Goal: Entertainment & Leisure: Browse casually

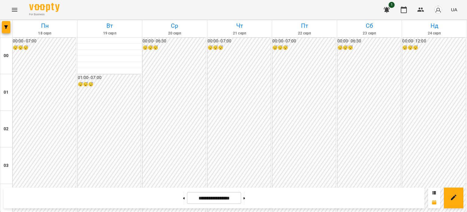
scroll to position [395, 0]
click at [12, 9] on icon "Menu" at bounding box center [14, 9] width 7 height 7
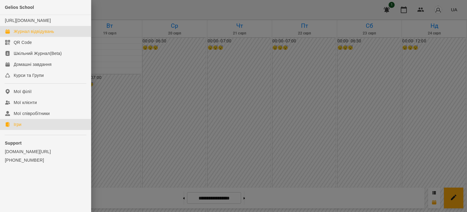
click at [19, 127] on div "Ігри" at bounding box center [18, 124] width 8 height 6
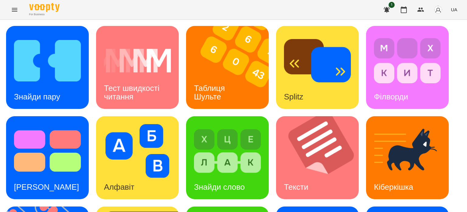
click at [320, 62] on div "Знайди пару Тест швидкості читання Таблиця Шульте Splitz Філворди Тест Струпа А…" at bounding box center [233, 202] width 455 height 353
click at [227, 91] on div "Таблиця Шульте" at bounding box center [210, 92] width 49 height 33
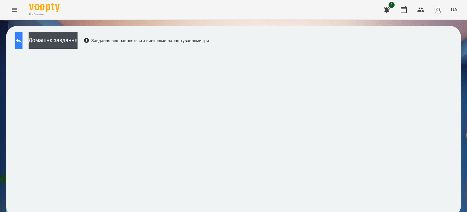
click at [22, 40] on icon at bounding box center [18, 40] width 5 height 5
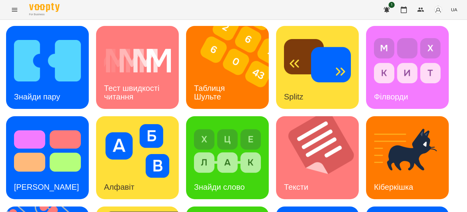
scroll to position [173, 0]
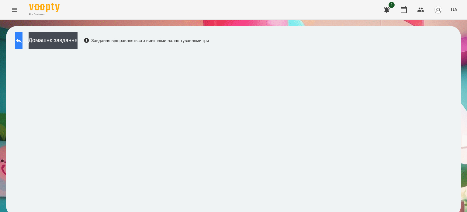
click at [21, 41] on icon at bounding box center [18, 40] width 7 height 7
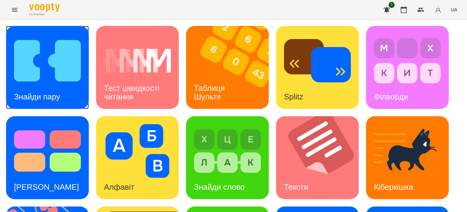
click at [58, 97] on h3 "Знайди пару" at bounding box center [37, 96] width 46 height 9
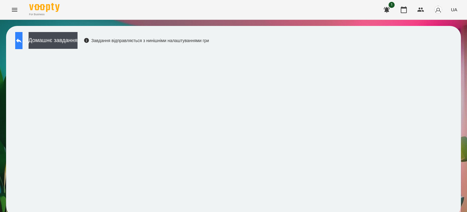
click at [23, 37] on icon at bounding box center [18, 40] width 7 height 7
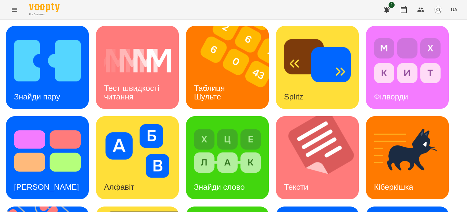
scroll to position [173, 0]
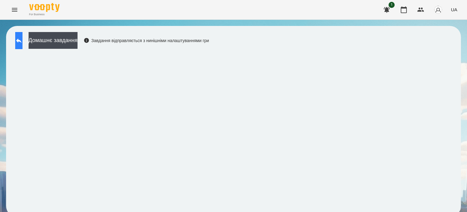
click at [23, 37] on button at bounding box center [18, 40] width 7 height 17
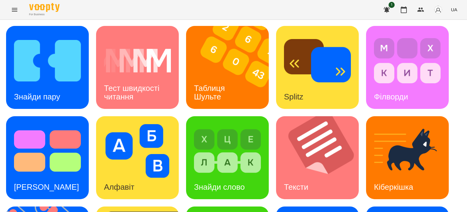
scroll to position [173, 0]
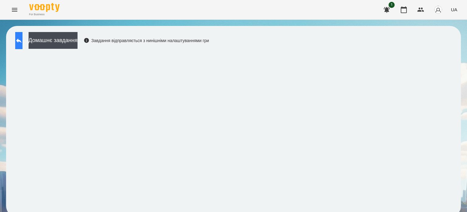
click at [22, 40] on icon at bounding box center [18, 40] width 5 height 5
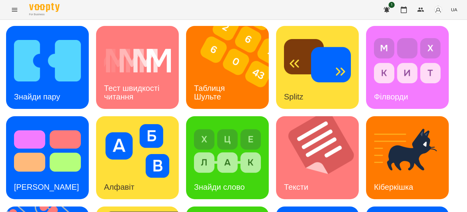
scroll to position [122, 0]
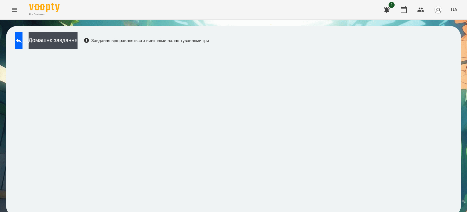
click at [209, 32] on div "Домашнє завдання Завдання відправляється з нинішніми налаштуваннями гри" at bounding box center [110, 42] width 197 height 20
click at [23, 39] on icon at bounding box center [18, 40] width 7 height 7
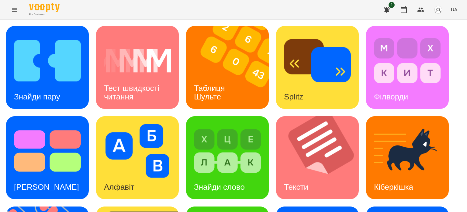
scroll to position [122, 0]
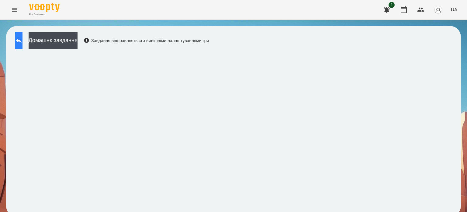
click at [23, 42] on icon at bounding box center [18, 40] width 7 height 7
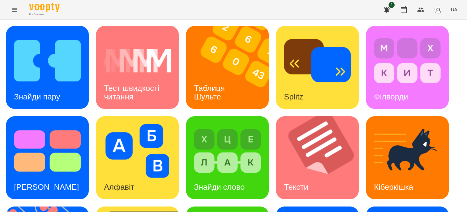
scroll to position [173, 0]
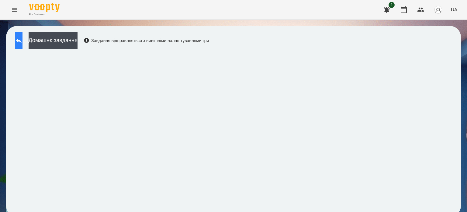
click at [23, 39] on icon at bounding box center [18, 40] width 7 height 7
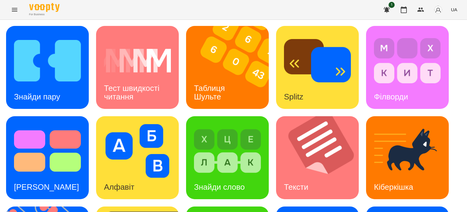
scroll to position [173, 0]
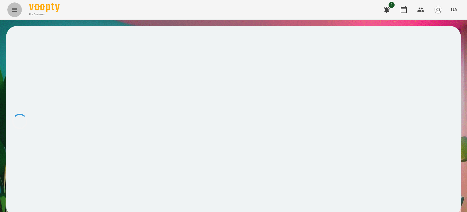
click at [15, 9] on icon "Menu" at bounding box center [14, 9] width 7 height 7
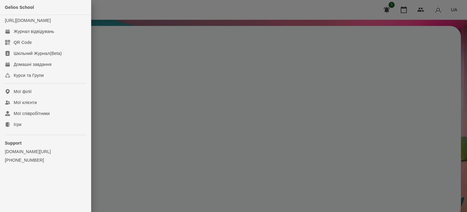
click at [144, 59] on div at bounding box center [233, 106] width 467 height 212
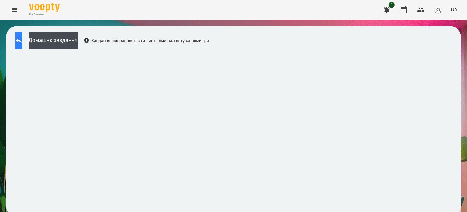
click at [23, 39] on icon at bounding box center [18, 40] width 7 height 7
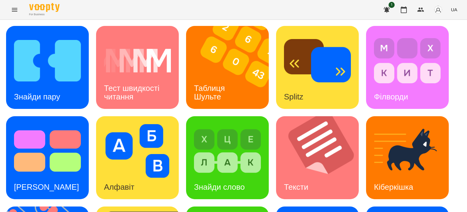
scroll to position [173, 0]
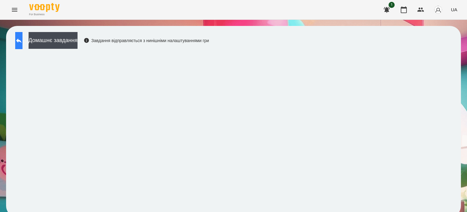
click at [23, 40] on icon at bounding box center [18, 40] width 7 height 7
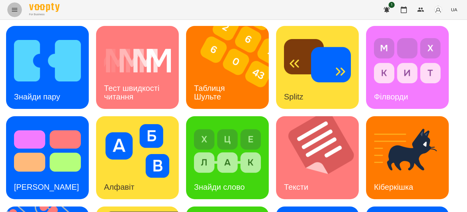
click at [14, 9] on icon "Menu" at bounding box center [14, 9] width 7 height 7
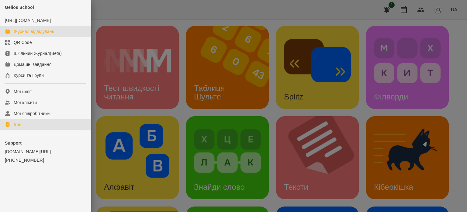
click at [26, 34] on div "Журнал відвідувань" at bounding box center [34, 31] width 40 height 6
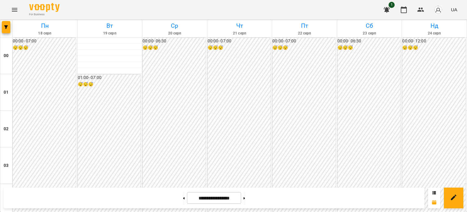
scroll to position [334, 0]
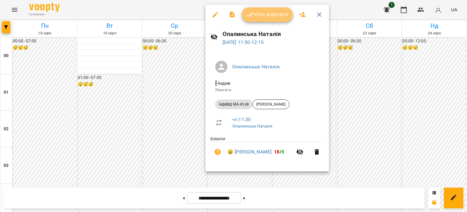
click at [262, 16] on span "Урок відбувся" at bounding box center [267, 14] width 41 height 7
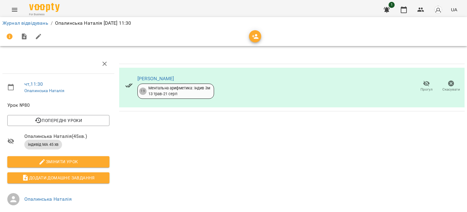
click at [14, 9] on icon "Menu" at bounding box center [14, 9] width 7 height 7
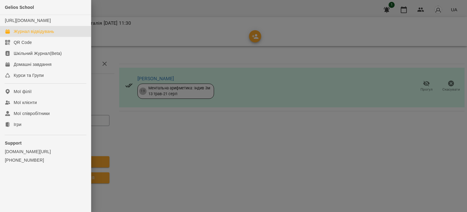
click at [43, 34] on div "Журнал відвідувань" at bounding box center [34, 31] width 40 height 6
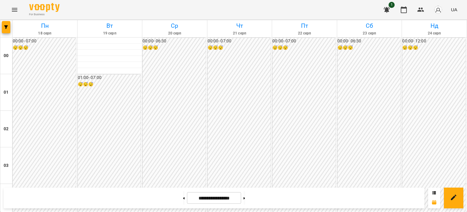
scroll to position [273, 0]
click at [15, 11] on icon "Menu" at bounding box center [14, 9] width 7 height 7
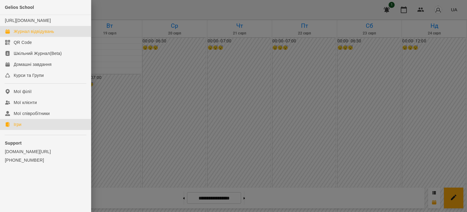
click at [20, 127] on div "Ігри" at bounding box center [18, 124] width 8 height 6
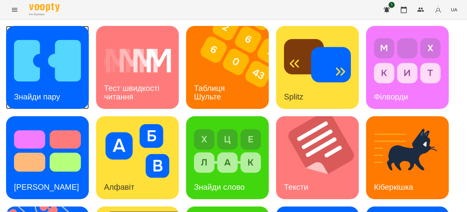
click at [56, 72] on img at bounding box center [47, 61] width 67 height 54
